Goal: Navigation & Orientation: Find specific page/section

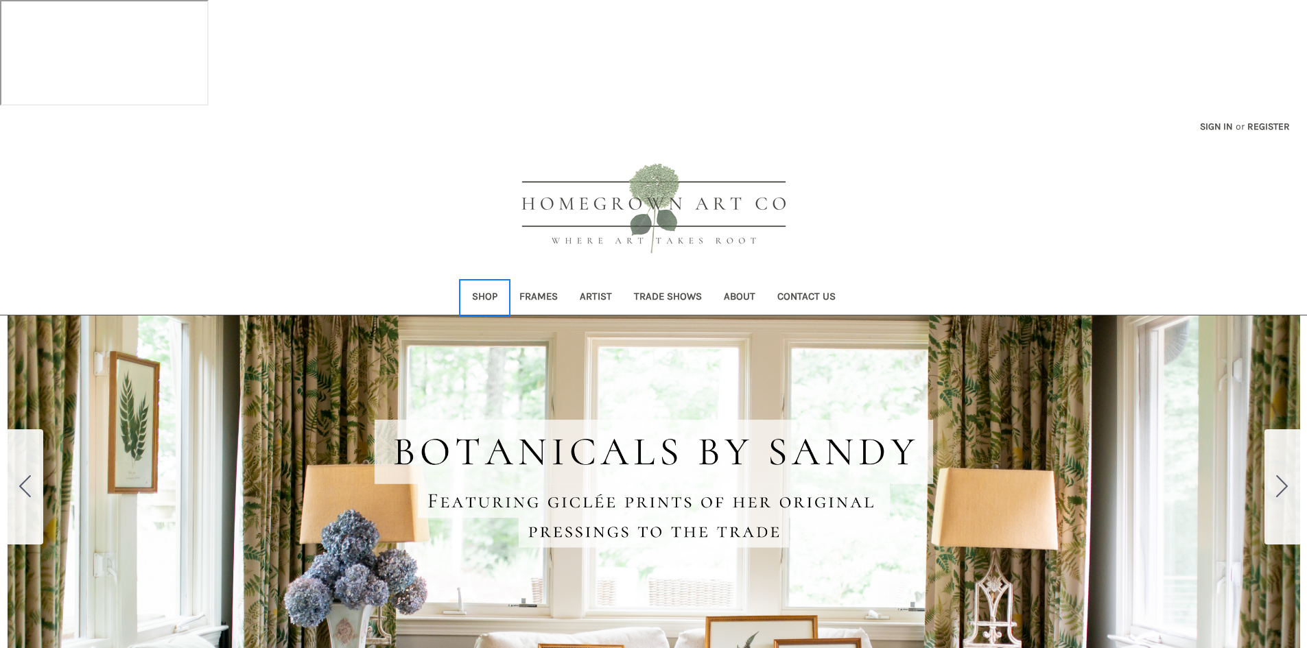
click at [483, 281] on link "Shop" at bounding box center [484, 298] width 47 height 34
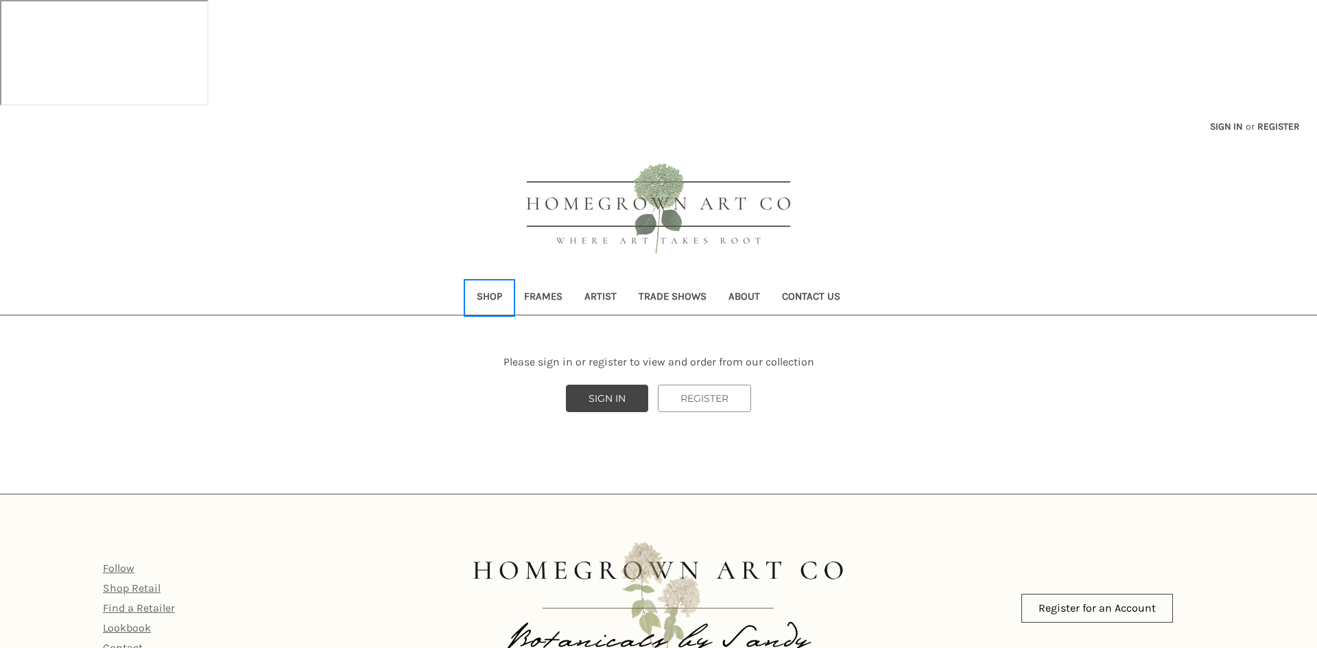
click at [484, 281] on link "Shop" at bounding box center [489, 298] width 47 height 34
click at [598, 281] on link "Artist" at bounding box center [601, 298] width 54 height 34
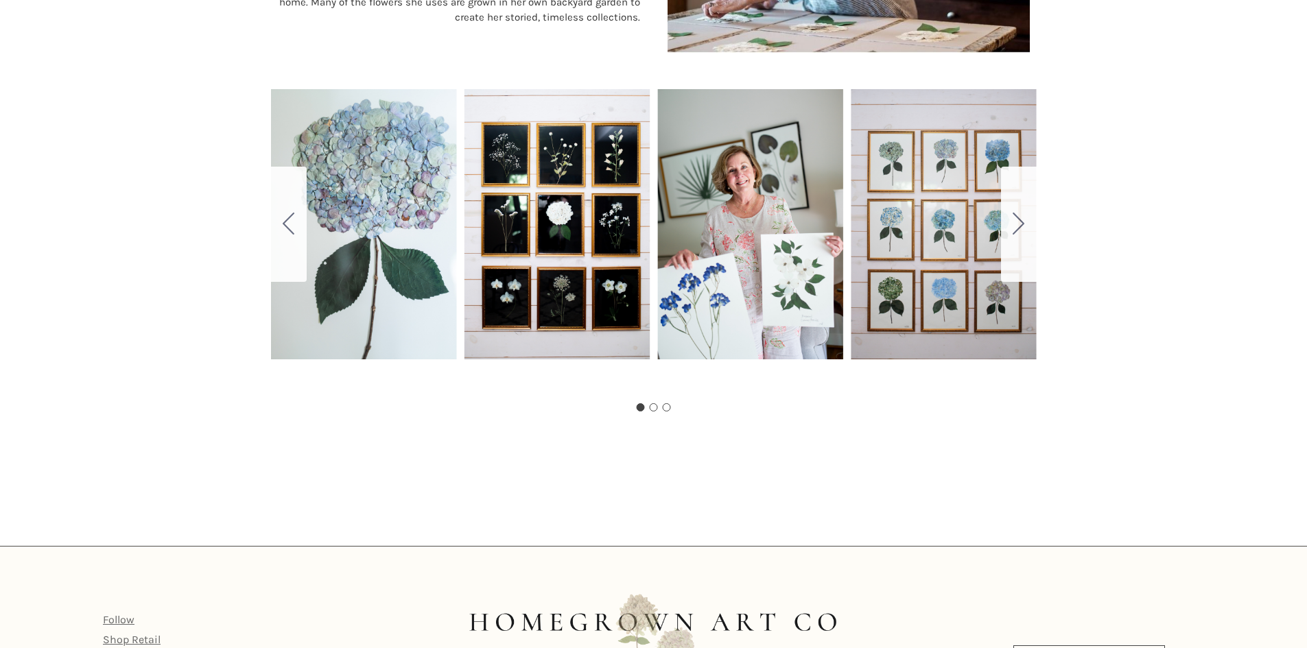
scroll to position [881, 0]
